Goal: Task Accomplishment & Management: Use online tool/utility

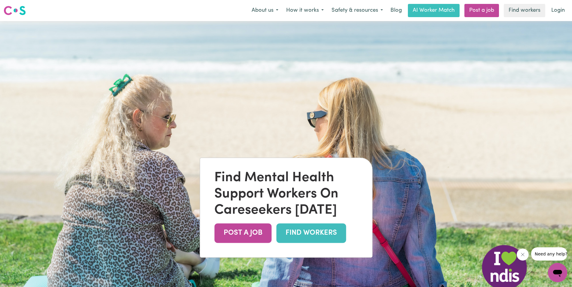
click at [331, 233] on link "FIND WORKERS" at bounding box center [311, 233] width 70 height 20
click at [275, 8] on button "About us" at bounding box center [265, 10] width 35 height 13
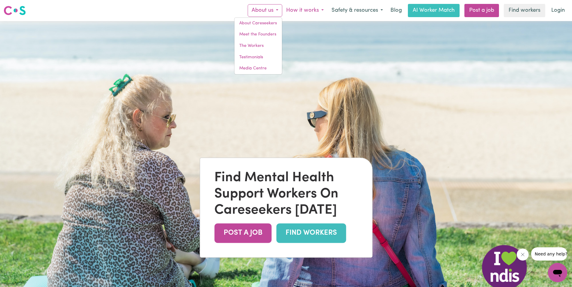
click at [320, 9] on button "How it works" at bounding box center [304, 10] width 45 height 13
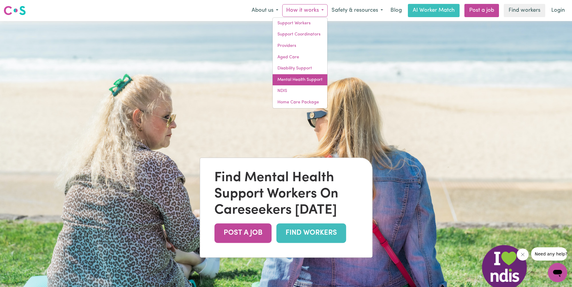
click at [305, 81] on link "Mental Health Support" at bounding box center [300, 79] width 55 height 11
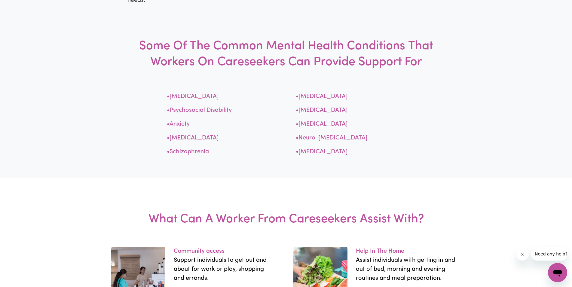
scroll to position [613, 0]
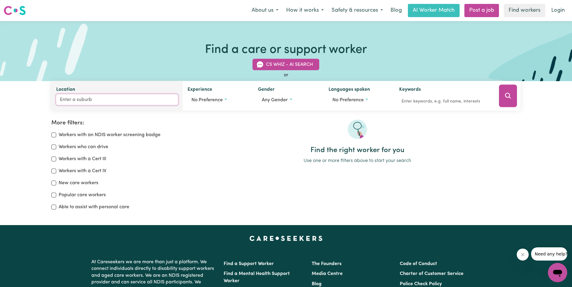
click at [79, 99] on input "Location" at bounding box center [117, 99] width 122 height 11
type input "Good"
type input "Good FOREST, New South Wales, 2790"
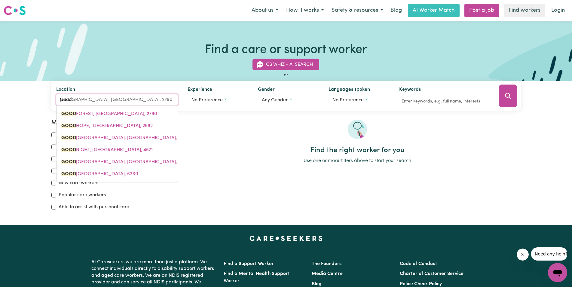
type input "Goodw"
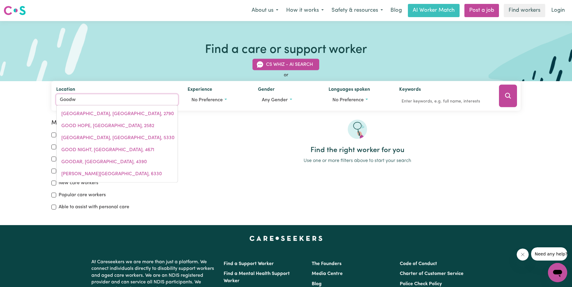
type input "Goodwo"
type input "GoodwoOD, Queensland, 4660"
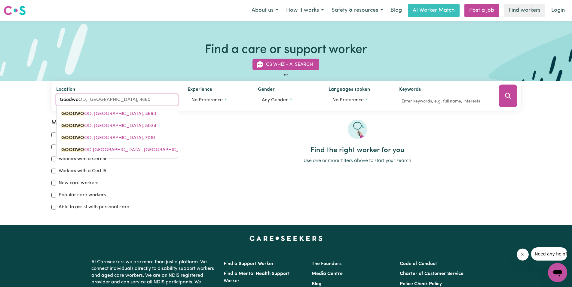
type input "Goodwoo"
type input "GoodwooD, Queensland, 4660"
type input "Goodwood"
type input "Goodwood, Queensland, 4660"
type input "Goodwood"
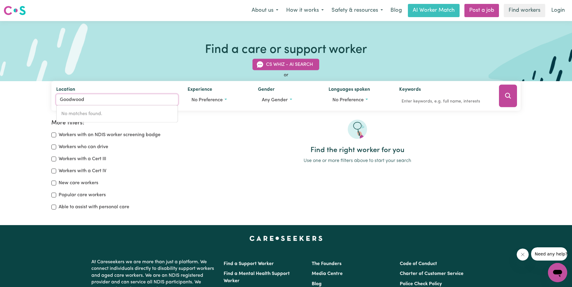
type input "Goodwood"
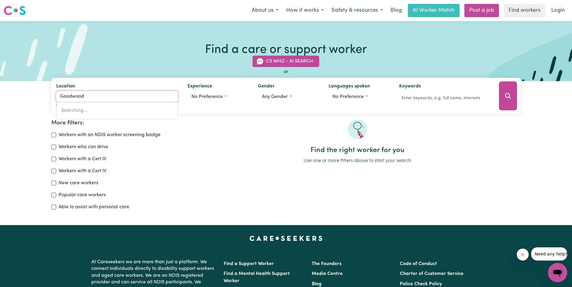
type input "Goodwood ISLAND, New South Wales, 2469"
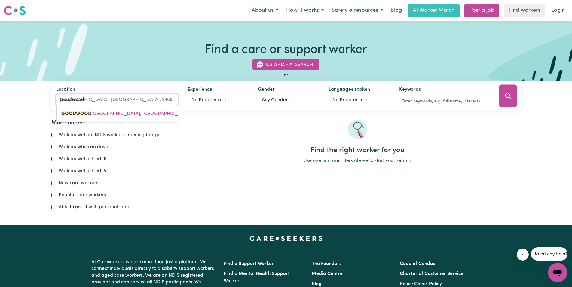
type input "Goodwood"
click at [246, 160] on p "Use one or more filters above to start your search" at bounding box center [357, 160] width 327 height 7
